Goal: Task Accomplishment & Management: Use online tool/utility

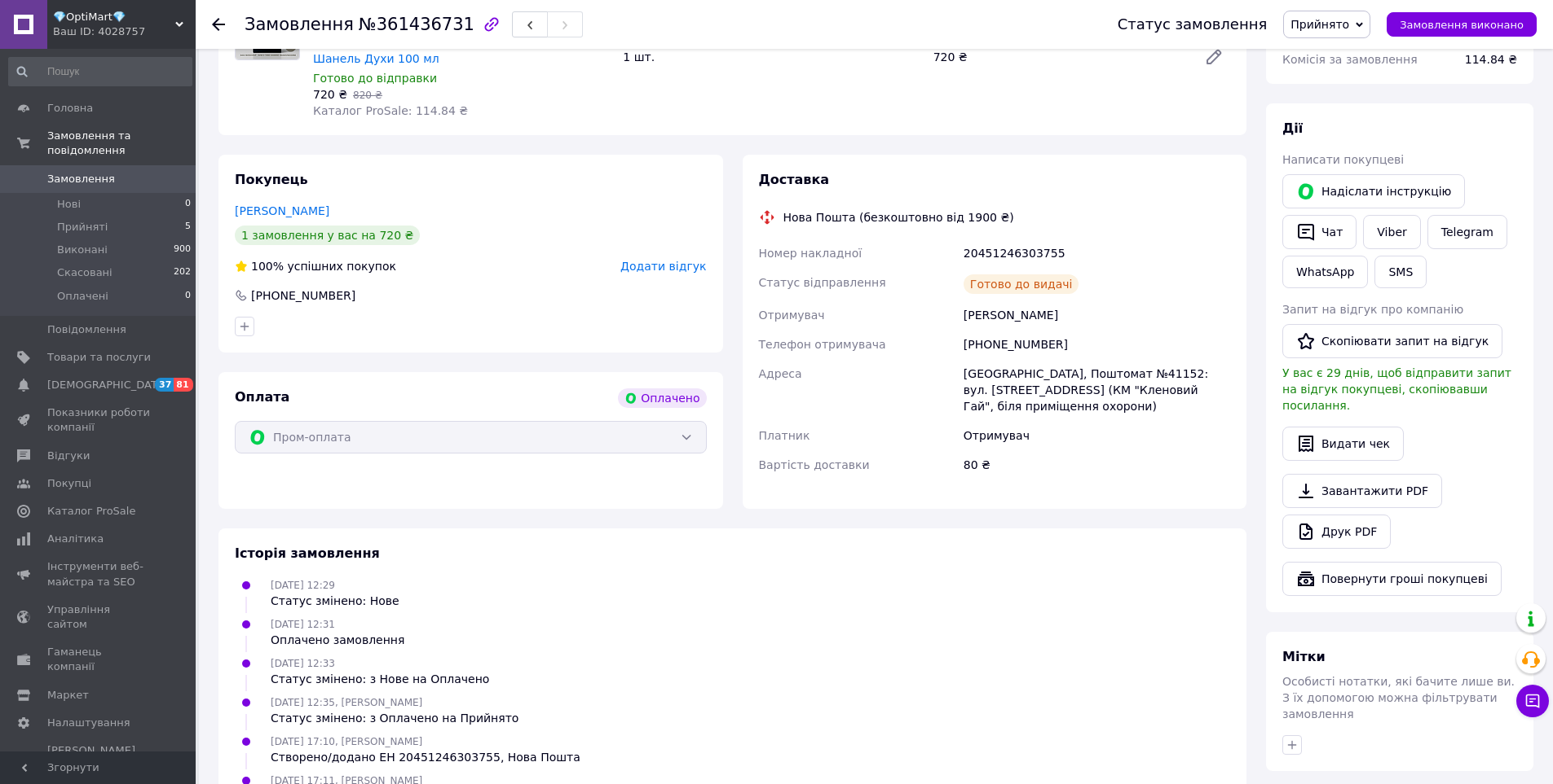
scroll to position [163, 0]
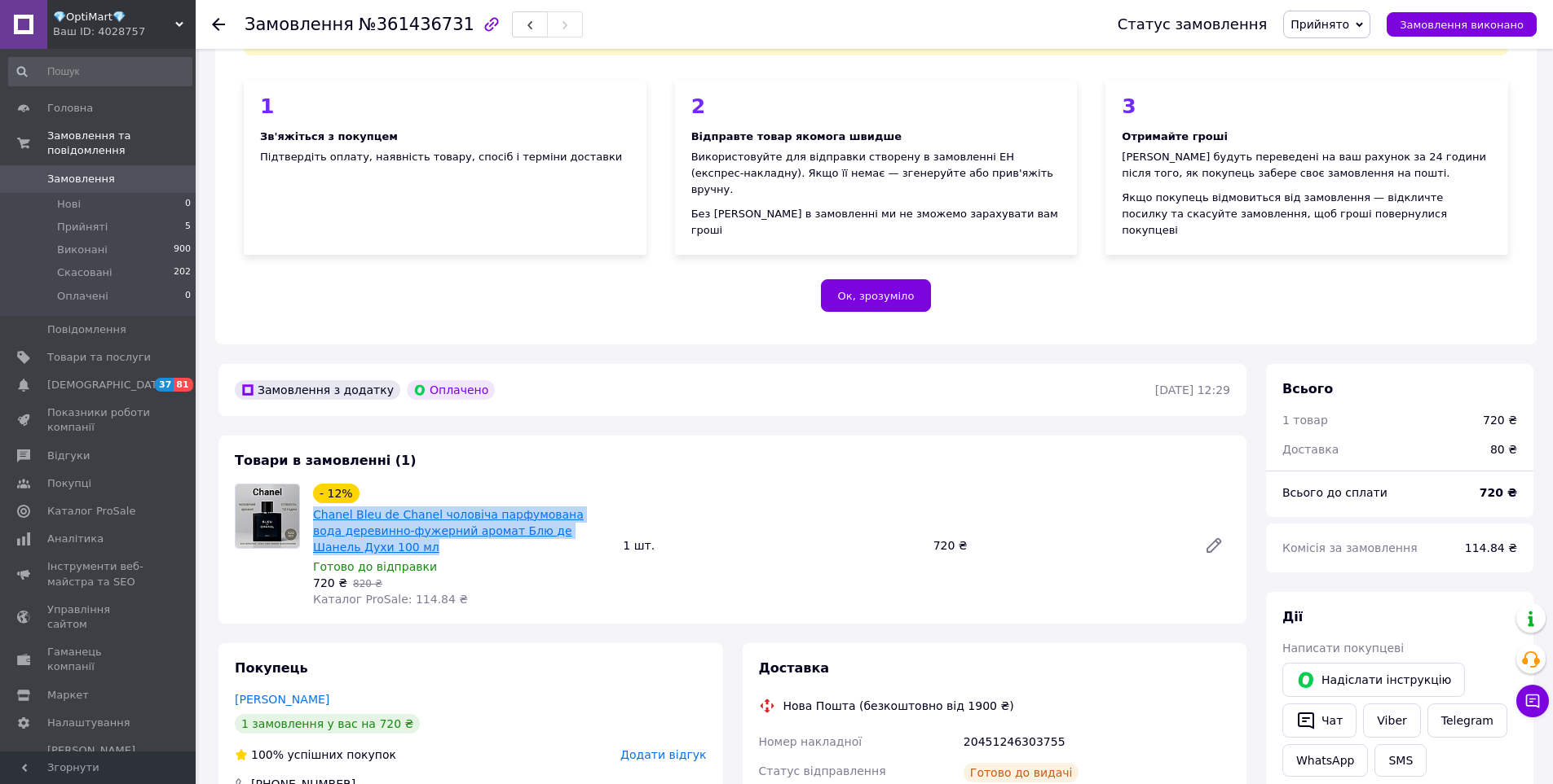
drag, startPoint x: 345, startPoint y: 532, endPoint x: 316, endPoint y: 495, distance: 47.0
click at [316, 506] on span "Chanel Bleu de Chanel чоловіча парфумована вода деревинно-фужерний аромат Блю д…" at bounding box center [461, 530] width 297 height 49
copy link "Chanel Bleu de Chanel чоловіча парфумована вода деревинно-фужерний аромат Блю д…"
click at [58, 350] on span "Товари та послуги" at bounding box center [99, 357] width 103 height 15
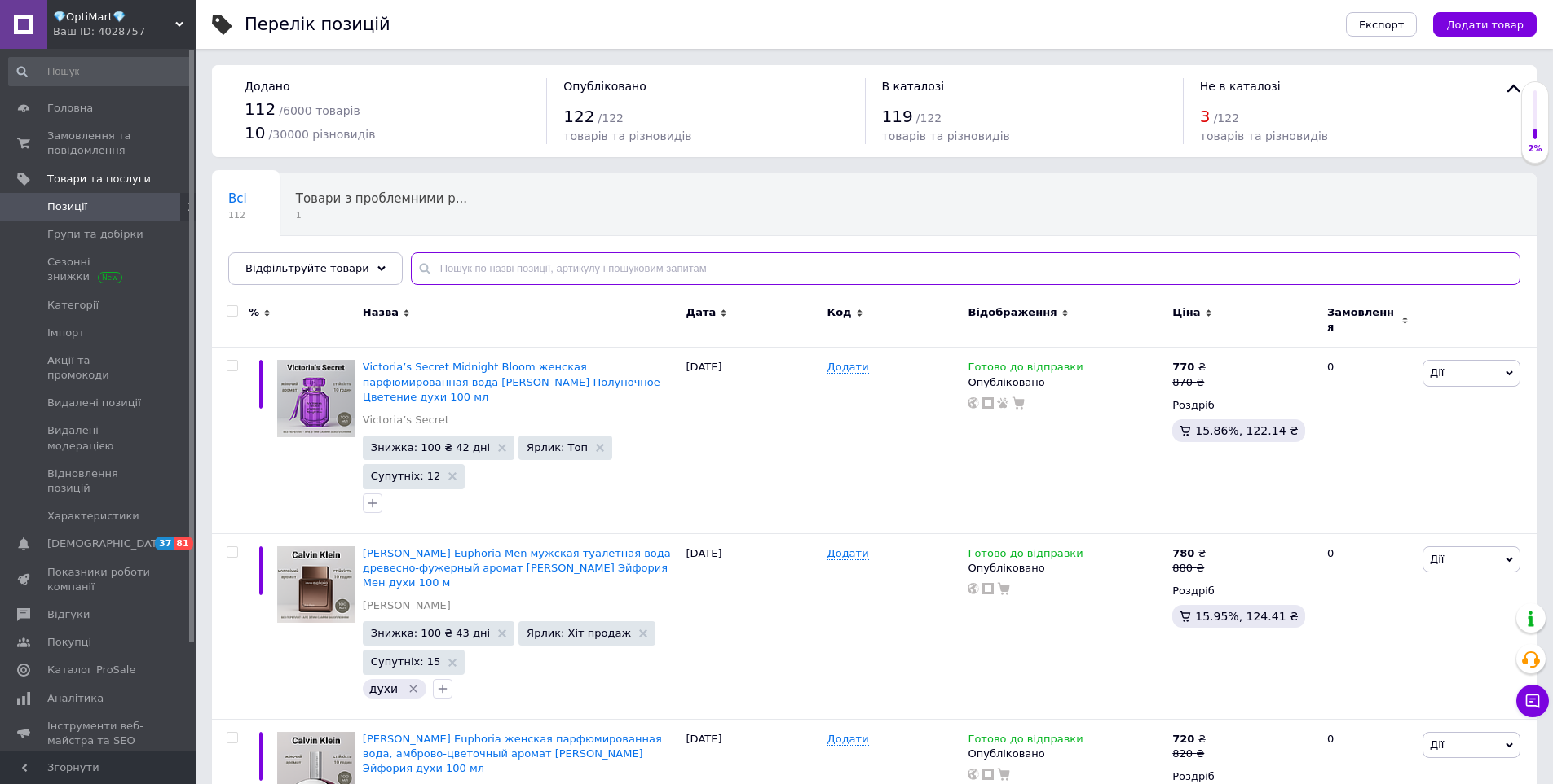
click at [443, 267] on input "text" at bounding box center [965, 269] width 1110 height 33
paste input "Chanel Bleu de Chanel чоловіча парфумована вода деревинно-фужерний аромат Блю д…"
type input "Chanel Bleu de Chanel чоловіча парфумована вода деревинно-фужерний аромат Блю д…"
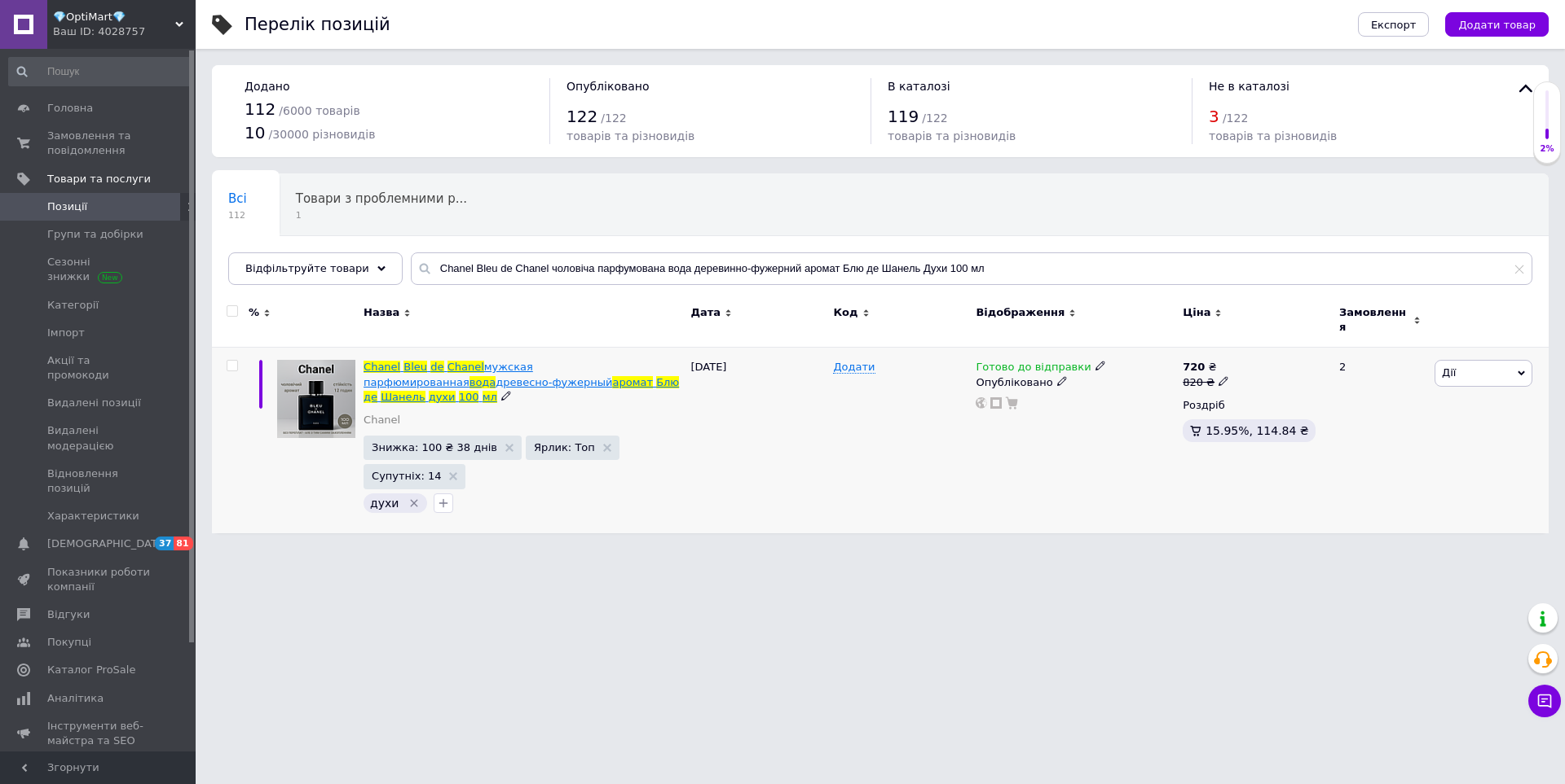
click at [496, 377] on span "древесно-фужерный" at bounding box center [554, 383] width 117 height 12
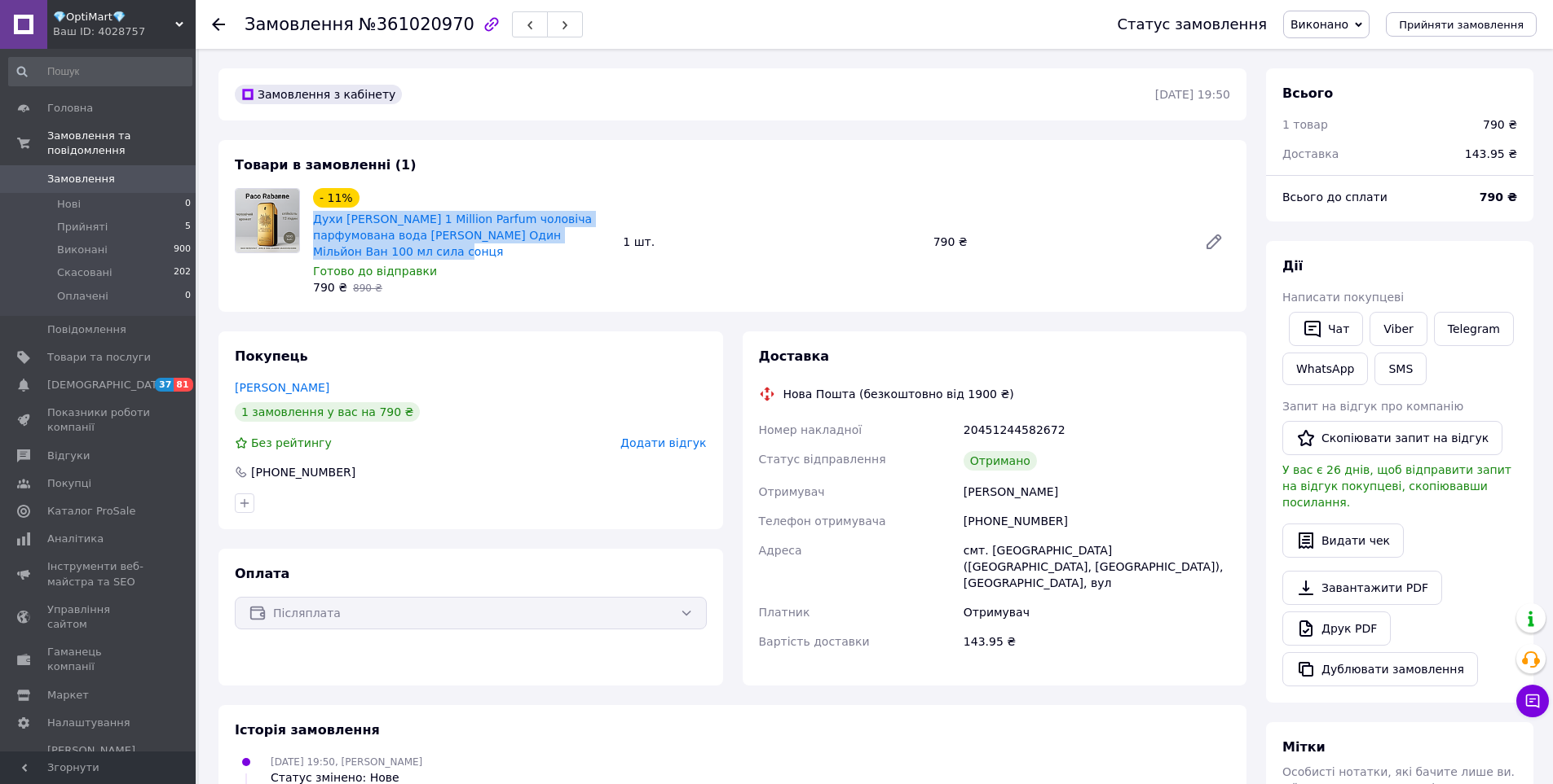
drag, startPoint x: 396, startPoint y: 254, endPoint x: 309, endPoint y: 222, distance: 92.7
click at [309, 222] on div "- 11% Духи Paco Rabanne 1 Million Parfum чоловіча парфумована вода Пако Рабан О…" at bounding box center [461, 242] width 309 height 114
copy link "Духи Paco Rabanne 1 Million Parfum чоловіча парфумована вода Пако Рабан Один Мі…"
click at [63, 350] on span "Товари та послуги" at bounding box center [99, 357] width 103 height 15
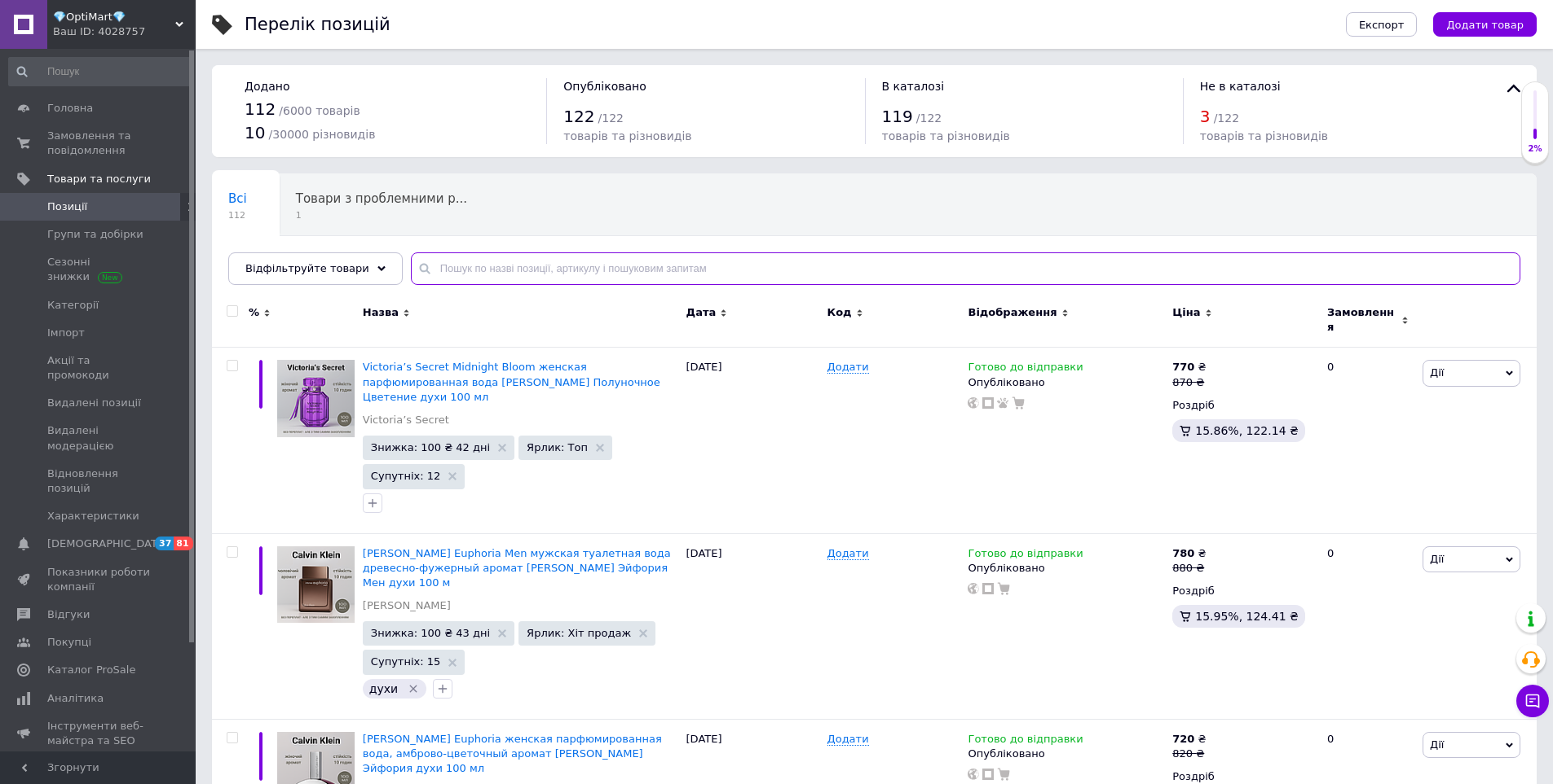
click at [460, 277] on input "text" at bounding box center [965, 269] width 1110 height 33
paste input "Духи Paco Rabanne 1 Million Parfum чоловіча парфумована вода Пако Рабан Один Мі…"
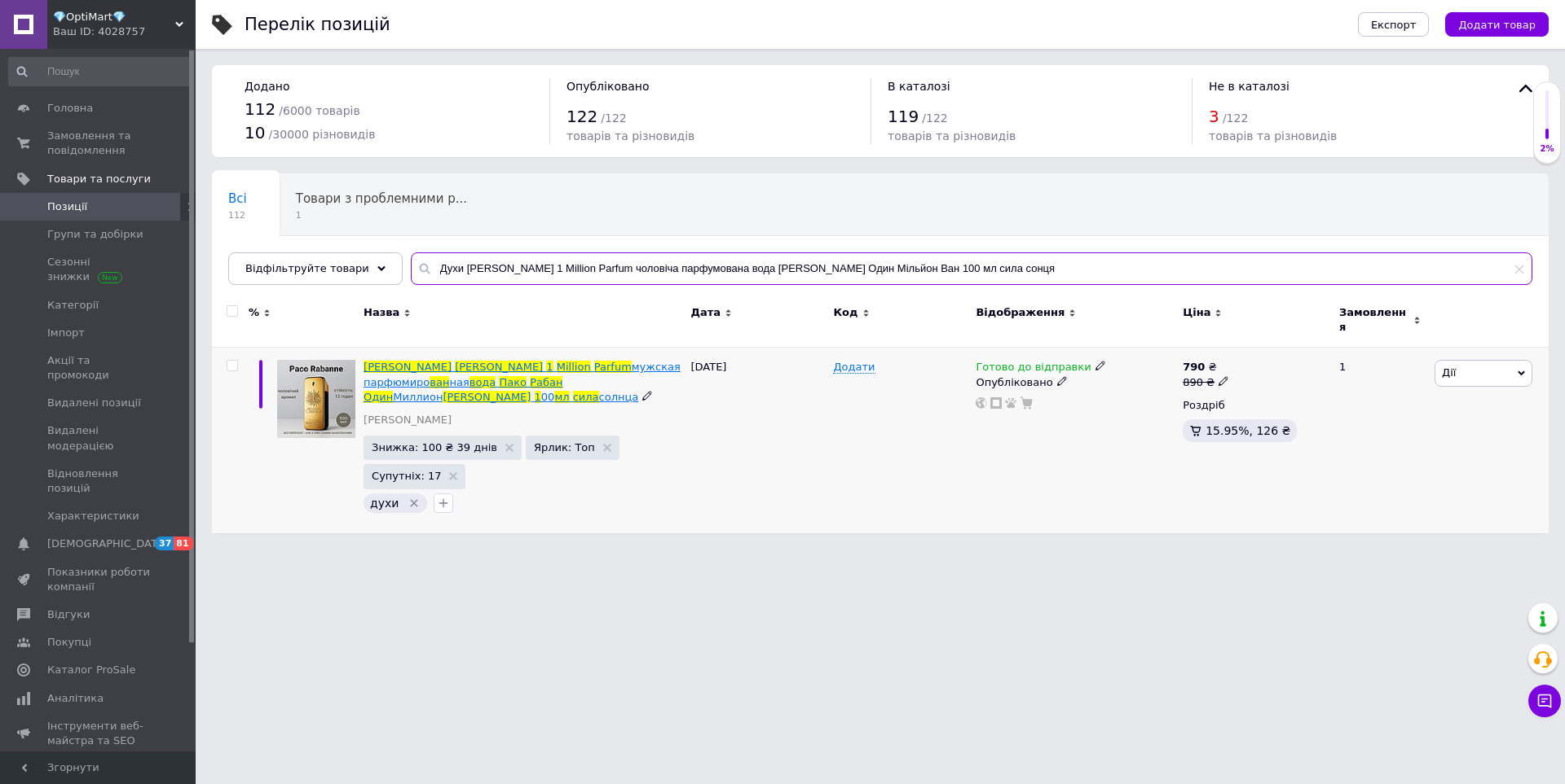
type input "Духи Paco Rabanne 1 Million Parfum чоловіча парфумована вода Пако Рабан Один Мі…"
click at [556, 361] on span "Million" at bounding box center [573, 367] width 35 height 12
